Goal: Find contact information: Find contact information

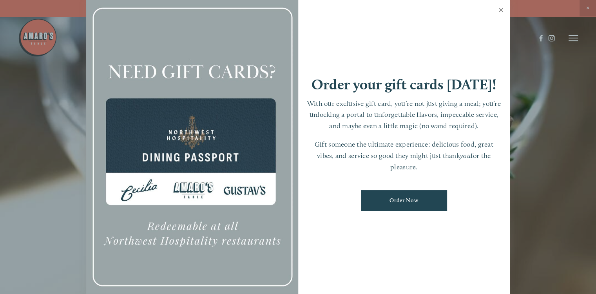
click at [503, 10] on link "Close" at bounding box center [501, 11] width 15 height 22
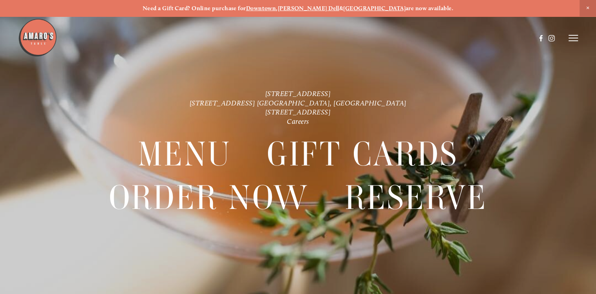
click at [364, 7] on strong "[GEOGRAPHIC_DATA]" at bounding box center [374, 8] width 62 height 7
click at [421, 88] on div at bounding box center [298, 147] width 596 height 294
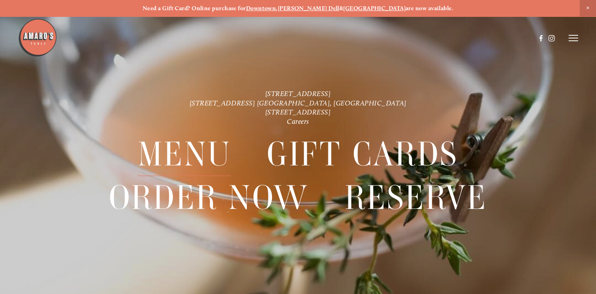
drag, startPoint x: 421, startPoint y: 88, endPoint x: 227, endPoint y: 135, distance: 200.0
click at [227, 135] on div "1220 Main St. Ste. 100, Vancouver, WA 816 NE 98th Cir. Vancouver, WA 1300 Mt St…" at bounding box center [298, 163] width 596 height 294
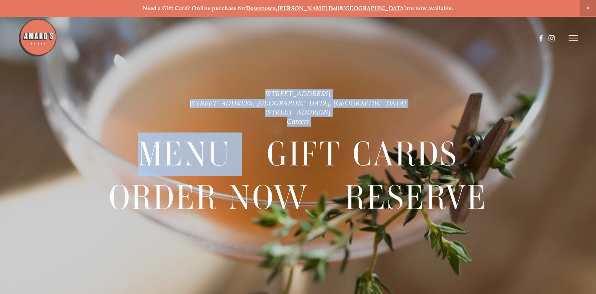
drag, startPoint x: 227, startPoint y: 135, endPoint x: 272, endPoint y: 132, distance: 45.2
click at [272, 132] on nav "Menu Gift Cards Order Now Reserve" at bounding box center [298, 182] width 537 height 111
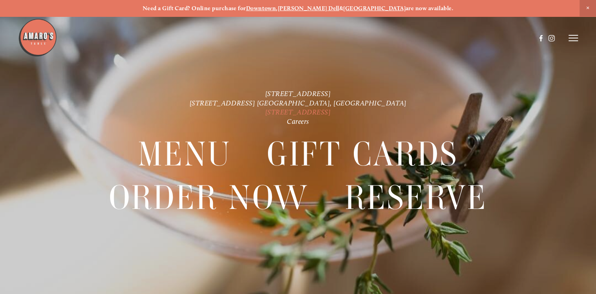
drag, startPoint x: 219, startPoint y: 113, endPoint x: 374, endPoint y: 113, distance: 155.7
click at [374, 113] on p "1220 Main St. Ste. 100, Vancouver, WA 816 NE 98th Cir. Vancouver, WA 1300 Mt St…" at bounding box center [298, 107] width 429 height 37
drag, startPoint x: 374, startPoint y: 113, endPoint x: 323, endPoint y: 111, distance: 51.4
copy link "[STREET_ADDRESS]"
click at [201, 89] on p "1220 Main St. Ste. 100, Vancouver, WA 816 NE 98th Cir. Vancouver, WA 1300 Mt St…" at bounding box center [298, 107] width 429 height 37
